Goal: Find specific page/section: Find specific page/section

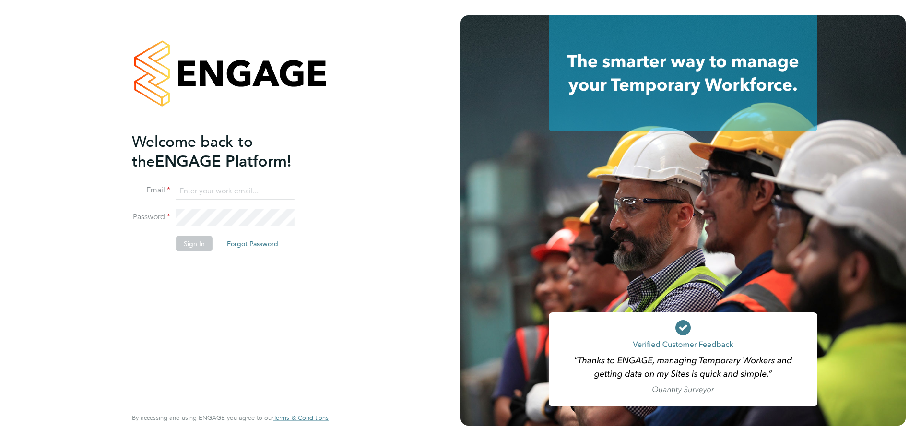
type input "ricky.knight@carmichaeluk.com"
click at [200, 243] on button "Sign In" at bounding box center [194, 242] width 36 height 15
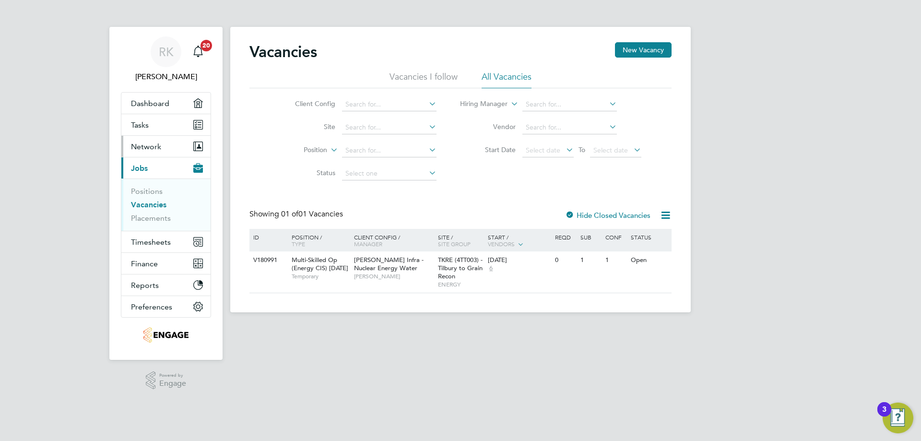
click at [163, 149] on button "Network" at bounding box center [165, 146] width 89 height 21
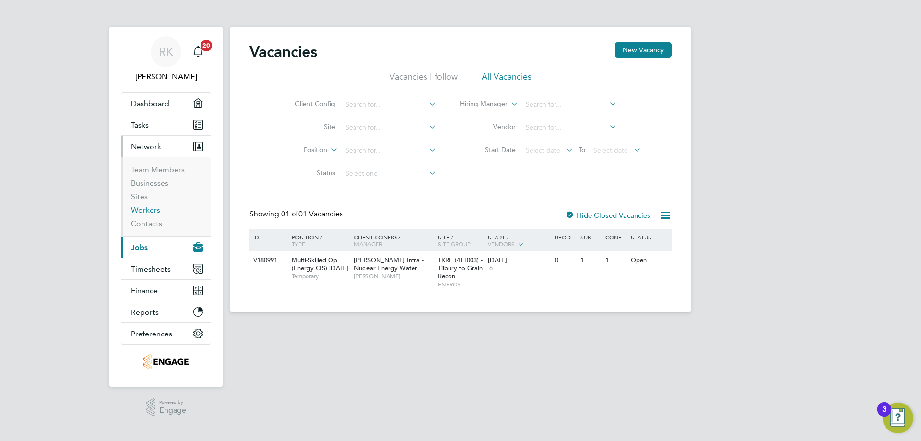
click at [151, 211] on link "Workers" at bounding box center [145, 209] width 29 height 9
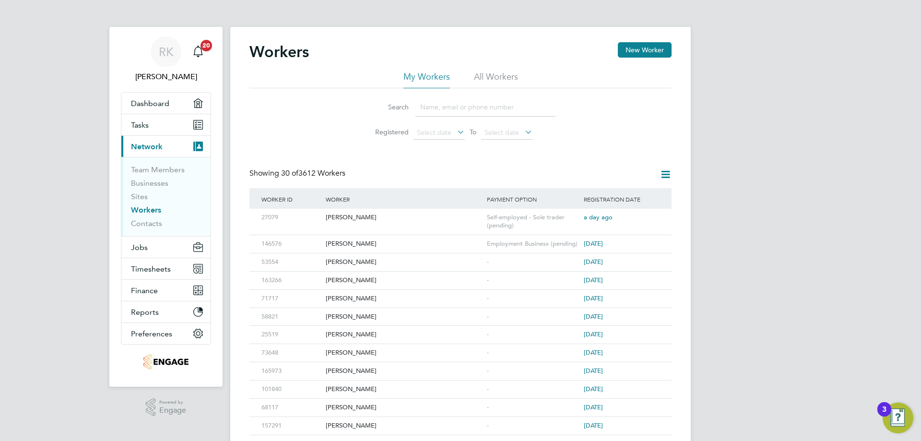
click at [445, 108] on input at bounding box center [485, 107] width 140 height 19
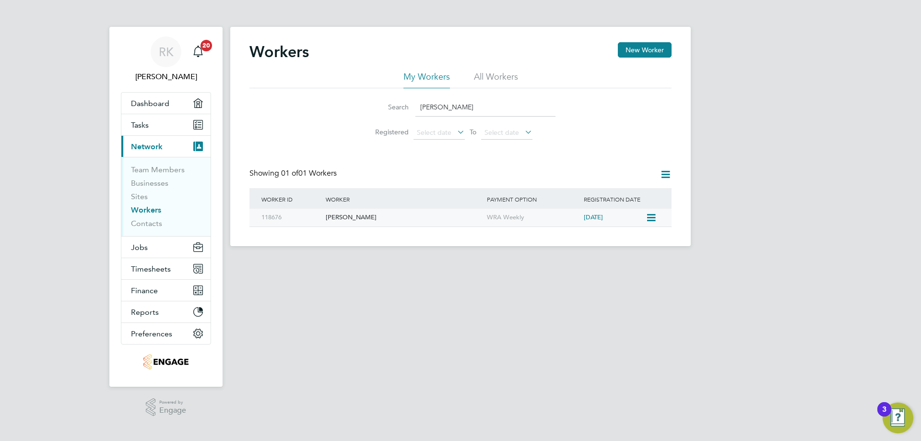
type input "[PERSON_NAME]"
click at [347, 216] on div "Manjit Virdi" at bounding box center [403, 218] width 161 height 18
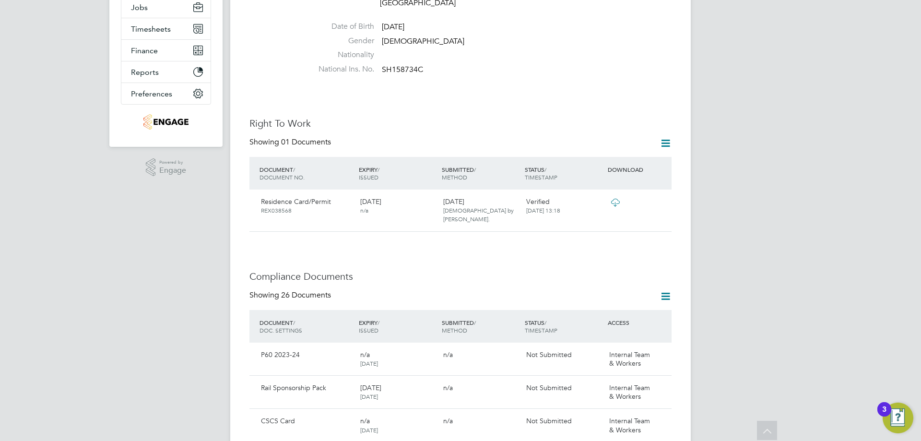
scroll to position [96, 0]
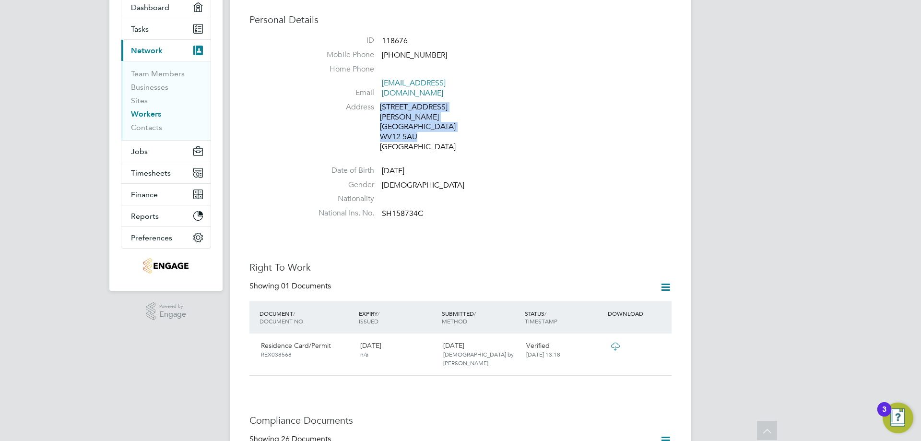
drag, startPoint x: 377, startPoint y: 117, endPoint x: 430, endPoint y: 115, distance: 52.3
click at [430, 115] on li "Address 18 Albert Clarke Drive Willenhall WV12 5AU United Kingdom" at bounding box center [489, 128] width 364 height 52
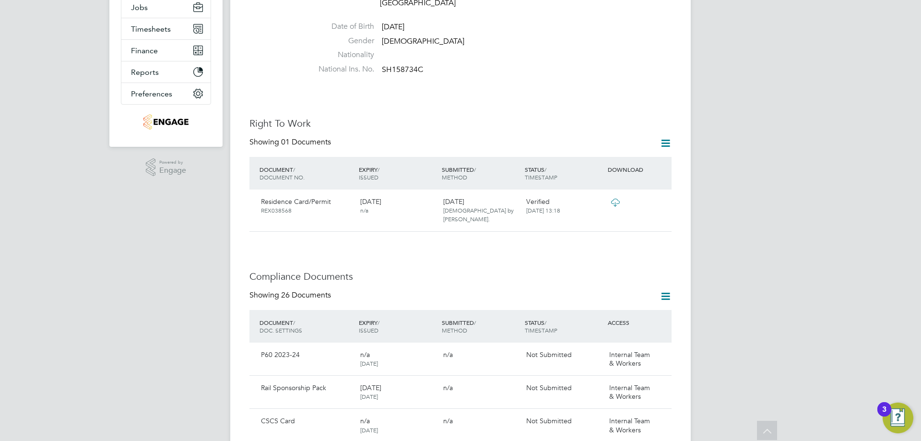
scroll to position [288, 0]
